Goal: Find specific page/section: Find specific page/section

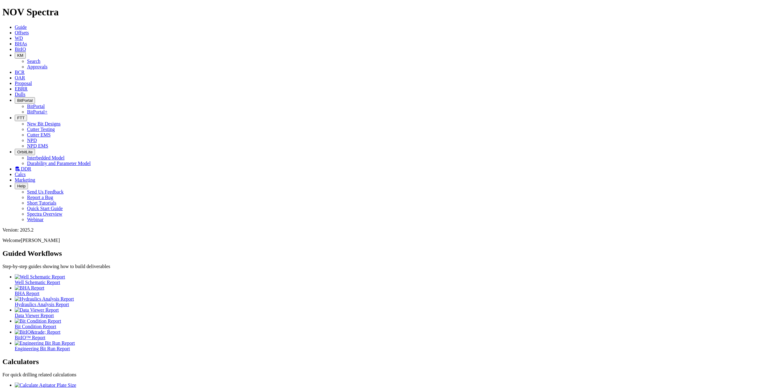
click at [17, 116] on icon "button" at bounding box center [17, 118] width 0 height 5
click at [55, 127] on link "Cutter Testing" at bounding box center [41, 129] width 28 height 5
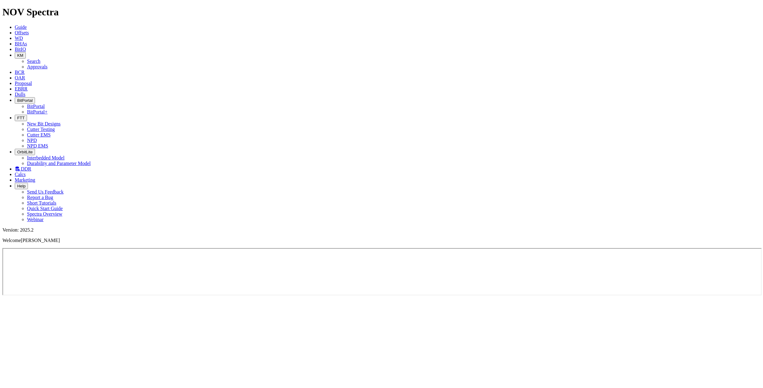
click at [27, 115] on button "FTT" at bounding box center [21, 118] width 12 height 6
click at [525, 25] on ul "Guide Offsets [PERSON_NAME] BitIQ KM Search Approvals BCR OAR Proposal EBRR Dul…" at bounding box center [381, 124] width 758 height 198
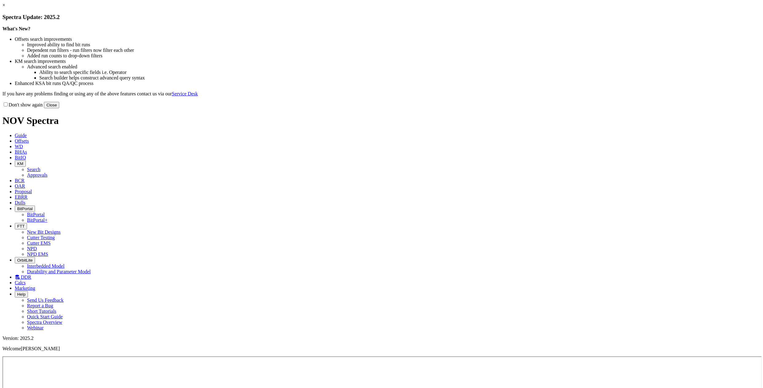
click at [59, 108] on button "Close" at bounding box center [51, 105] width 15 height 6
